Goal: Information Seeking & Learning: Learn about a topic

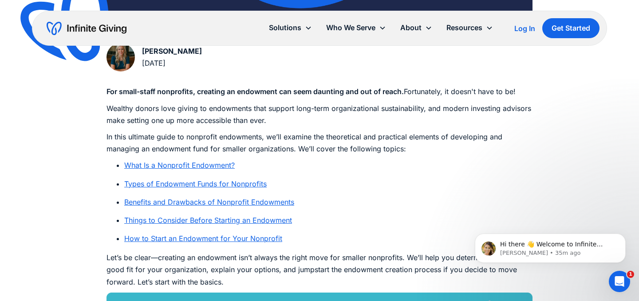
scroll to position [430, 0]
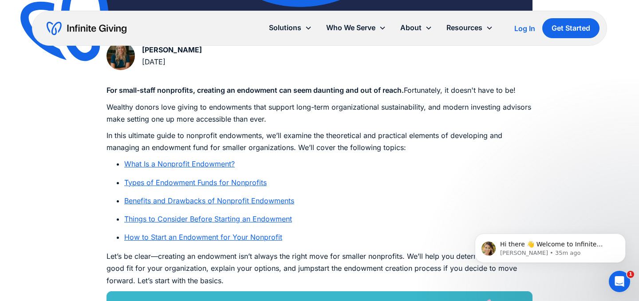
click at [161, 184] on link "Types of Endowment Funds for Nonprofits" at bounding box center [195, 182] width 142 height 9
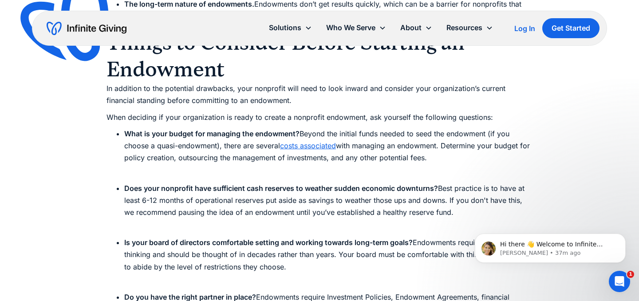
scroll to position [2785, 0]
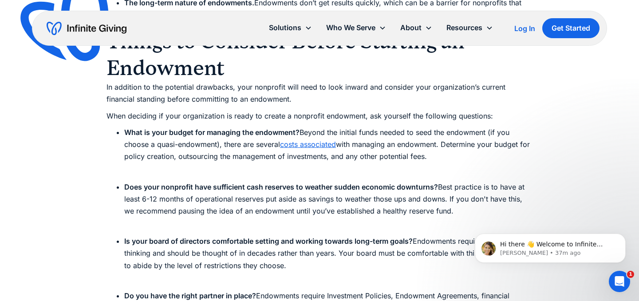
click at [307, 146] on link "costs associated" at bounding box center [308, 144] width 56 height 9
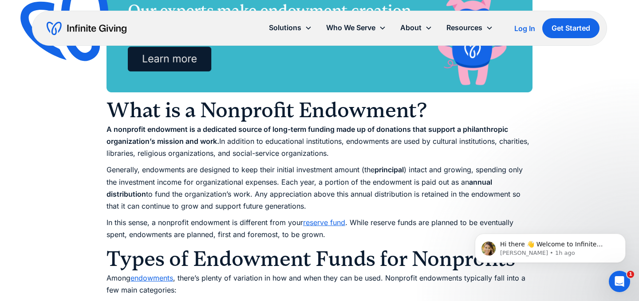
scroll to position [737, 0]
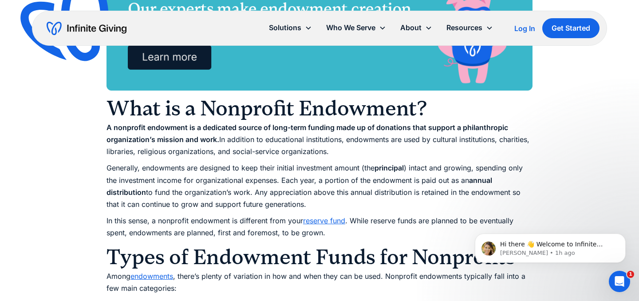
click at [320, 220] on link "reserve fund" at bounding box center [324, 220] width 42 height 9
